Goal: Information Seeking & Learning: Learn about a topic

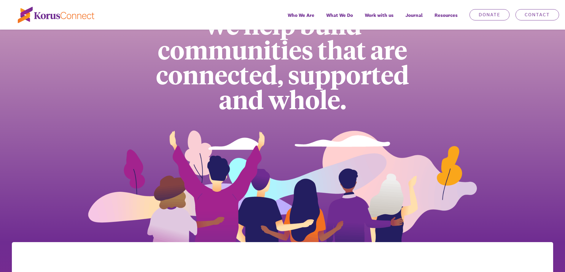
scroll to position [59, 0]
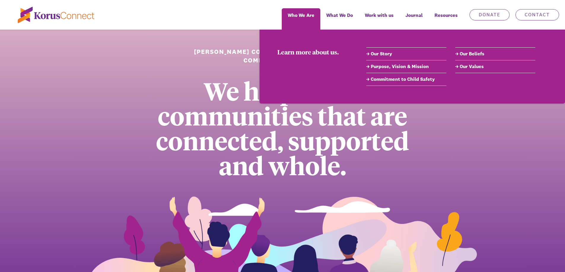
click at [378, 54] on link "Our Story" at bounding box center [406, 53] width 80 height 7
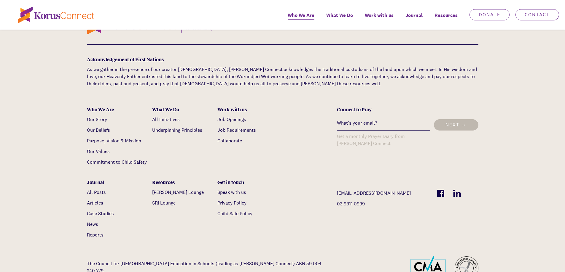
scroll to position [1988, 0]
click at [232, 116] on link "Job Openings" at bounding box center [231, 119] width 29 height 6
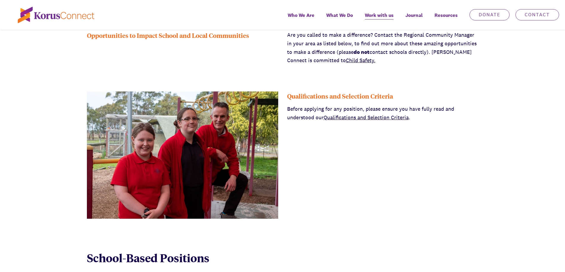
scroll to position [216, 0]
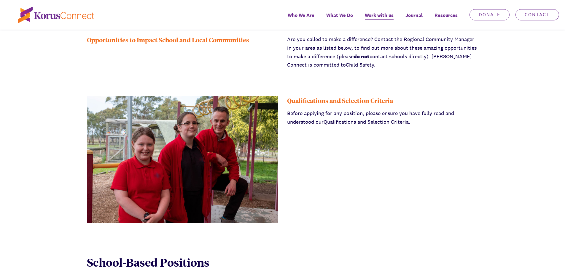
click at [356, 124] on link "Qualifications and Selection Criteria" at bounding box center [365, 122] width 85 height 7
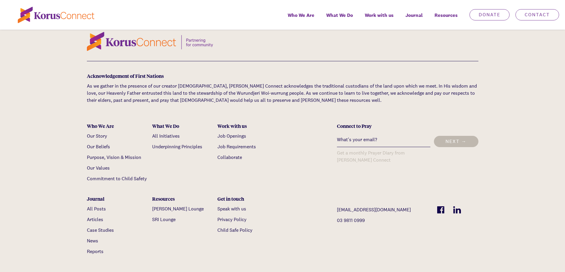
scroll to position [1333, 0]
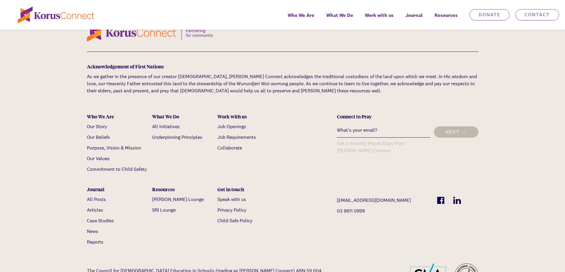
click at [105, 218] on link "Case Studies" at bounding box center [100, 221] width 27 height 6
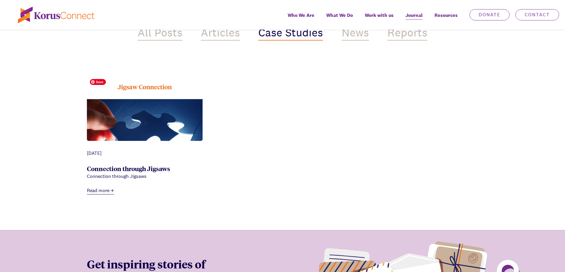
scroll to position [267, 0]
click at [105, 191] on link "Read more" at bounding box center [100, 190] width 27 height 7
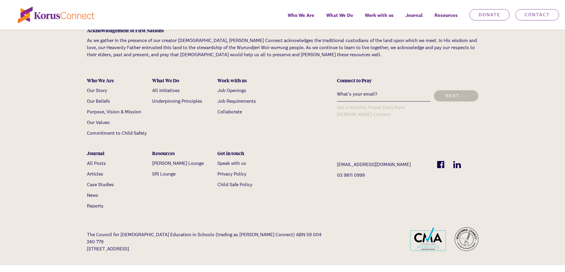
scroll to position [563, 0]
click at [88, 197] on link "News" at bounding box center [92, 195] width 11 height 6
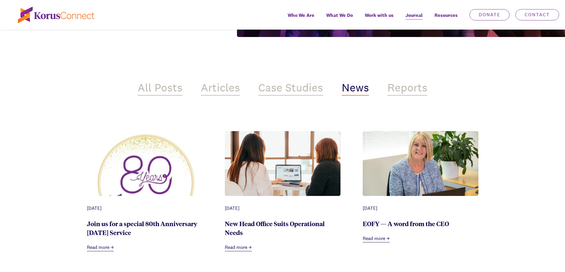
scroll to position [207, 0]
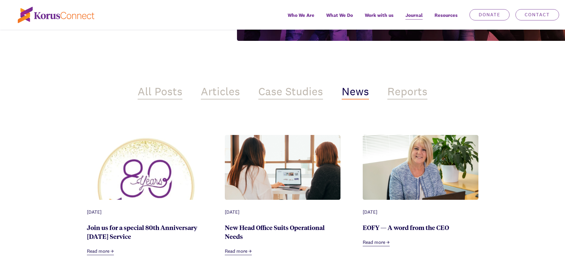
click at [380, 245] on link "Read more" at bounding box center [375, 242] width 27 height 7
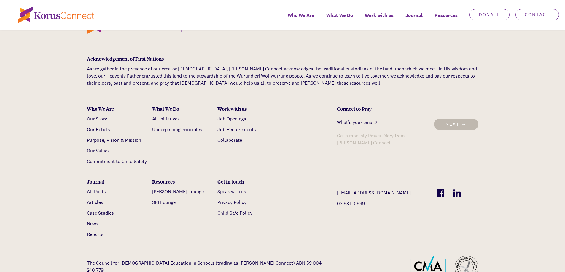
scroll to position [682, 0]
click at [159, 193] on link "[PERSON_NAME] Lounge" at bounding box center [178, 191] width 52 height 6
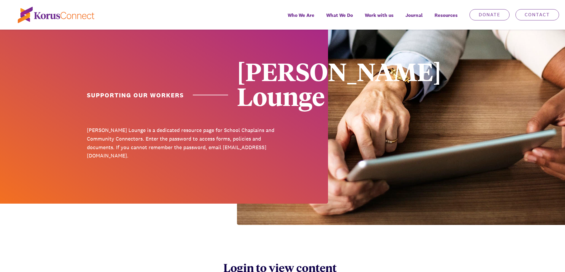
scroll to position [30, 0]
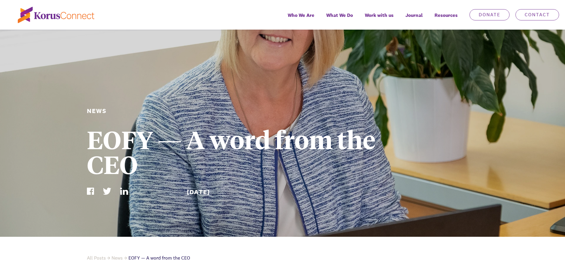
scroll to position [682, 0]
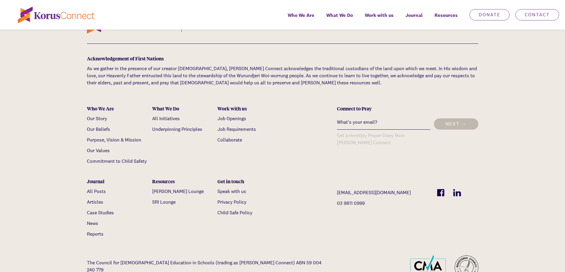
click at [162, 204] on link "SRI Lounge" at bounding box center [163, 202] width 23 height 6
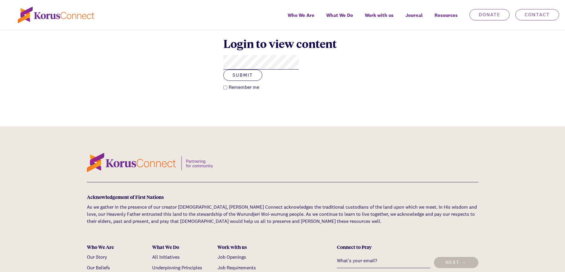
scroll to position [237, 0]
